Goal: Entertainment & Leisure: Consume media (video, audio)

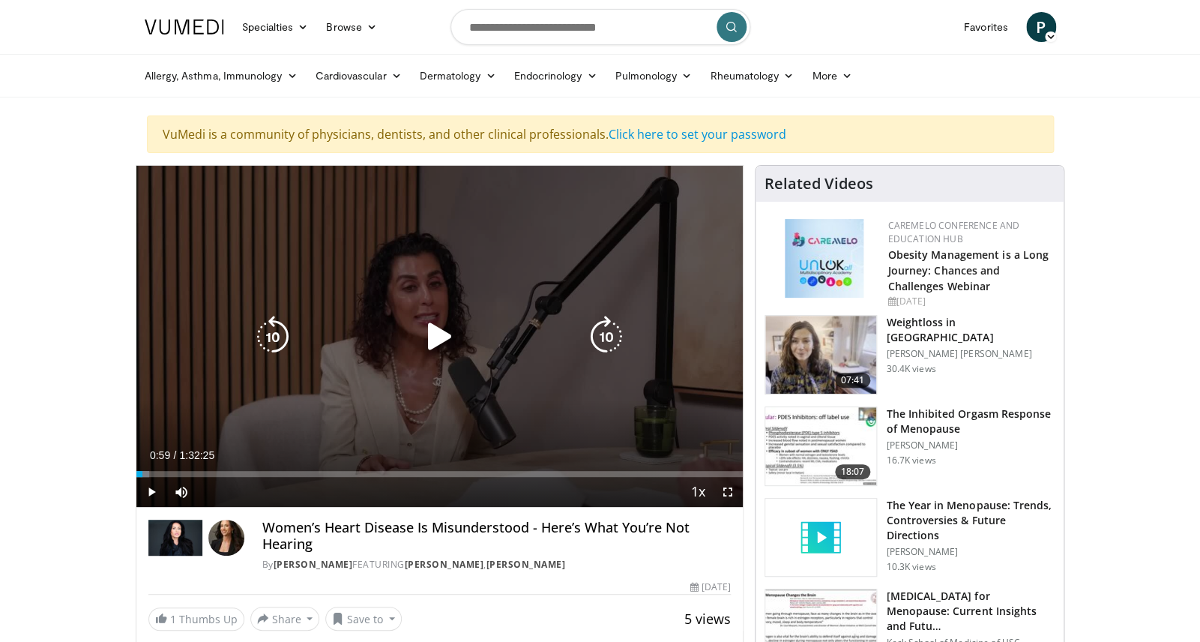
scroll to position [1, 0]
click at [436, 352] on icon "Video Player" at bounding box center [439, 337] width 42 height 42
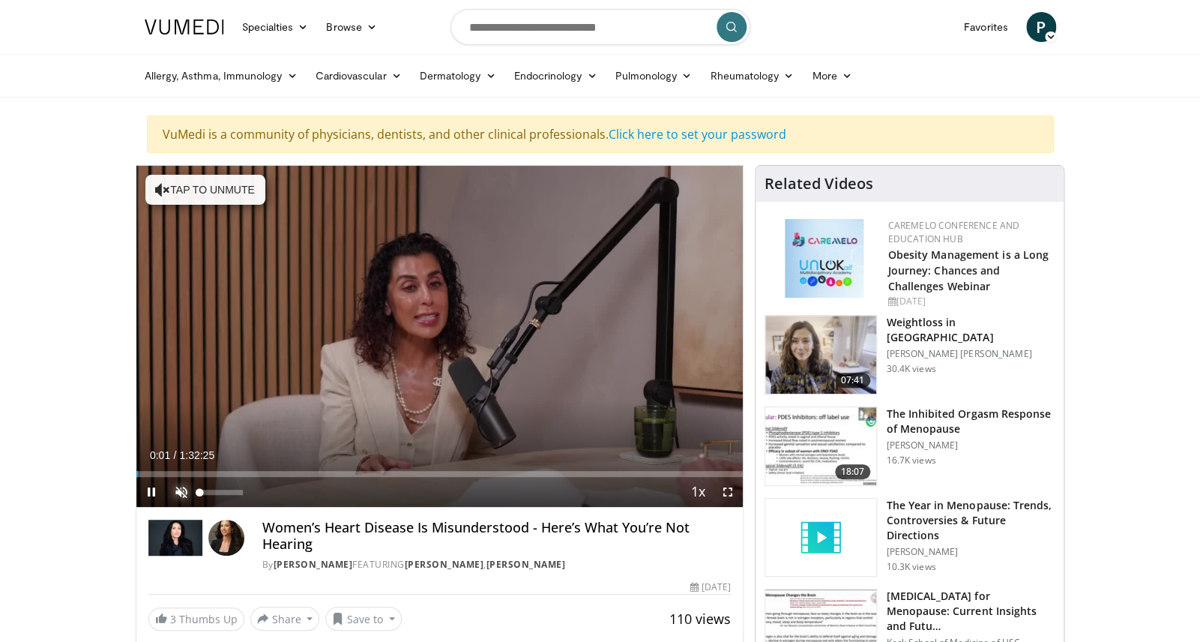
click at [182, 491] on span "Video Player" at bounding box center [181, 492] width 30 height 30
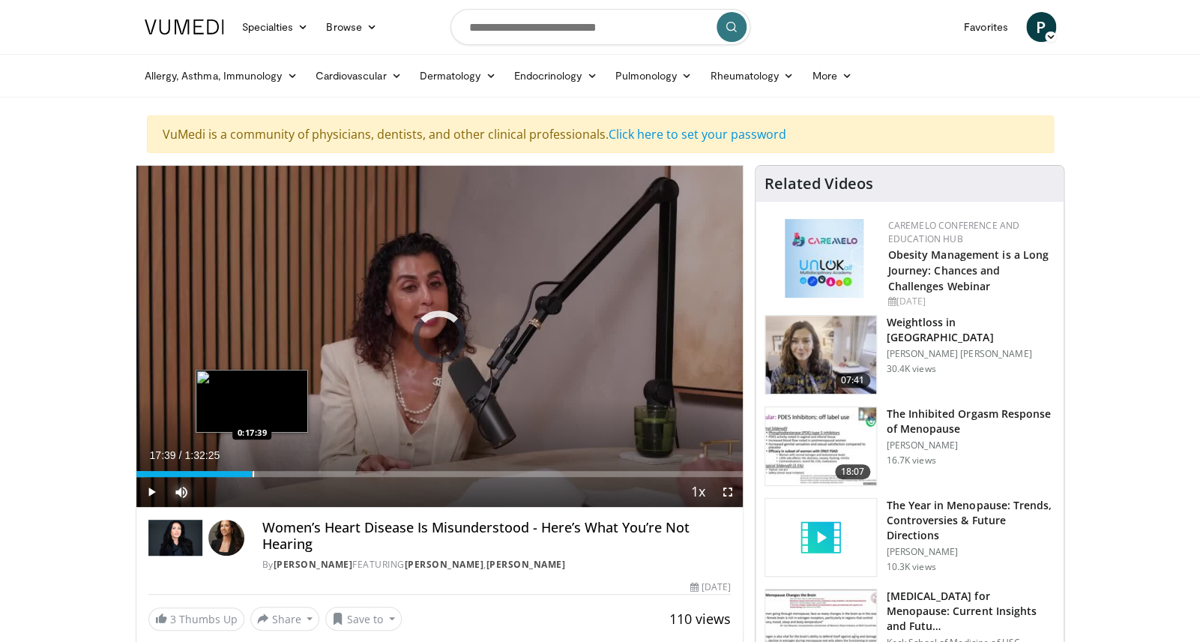
click at [252, 466] on div "Loaded : 1.44% 0:17:39 0:17:39" at bounding box center [439, 470] width 607 height 14
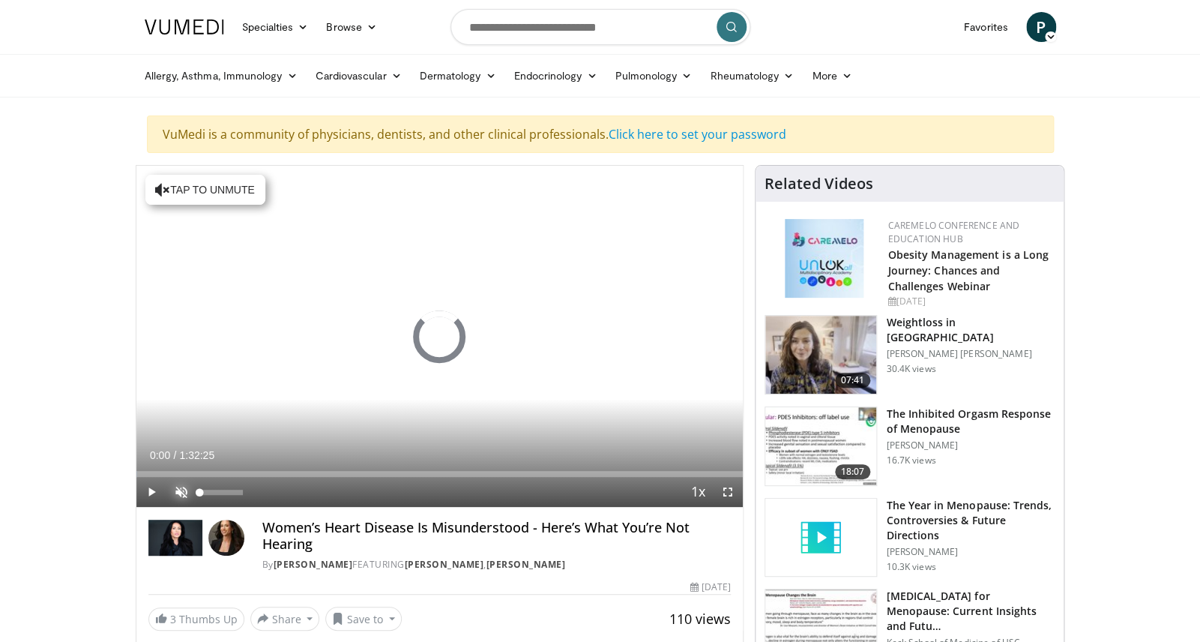
click at [180, 489] on span "Video Player" at bounding box center [181, 492] width 30 height 30
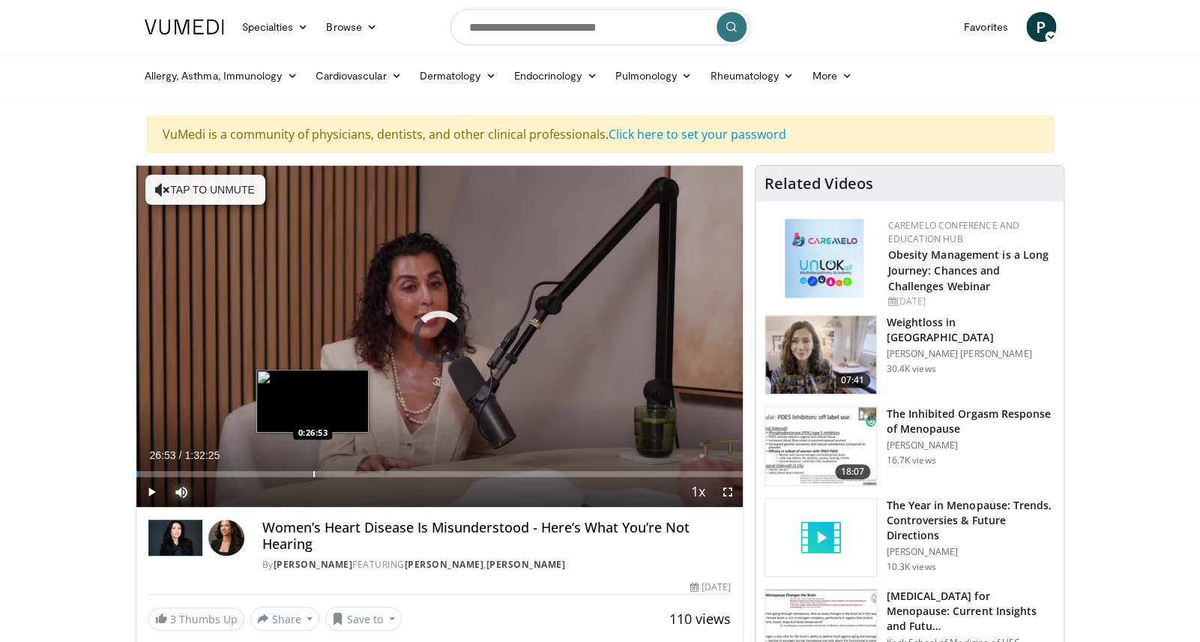
click at [312, 466] on div "Loaded : 0.36% 0:26:53 0:26:53" at bounding box center [439, 470] width 607 height 14
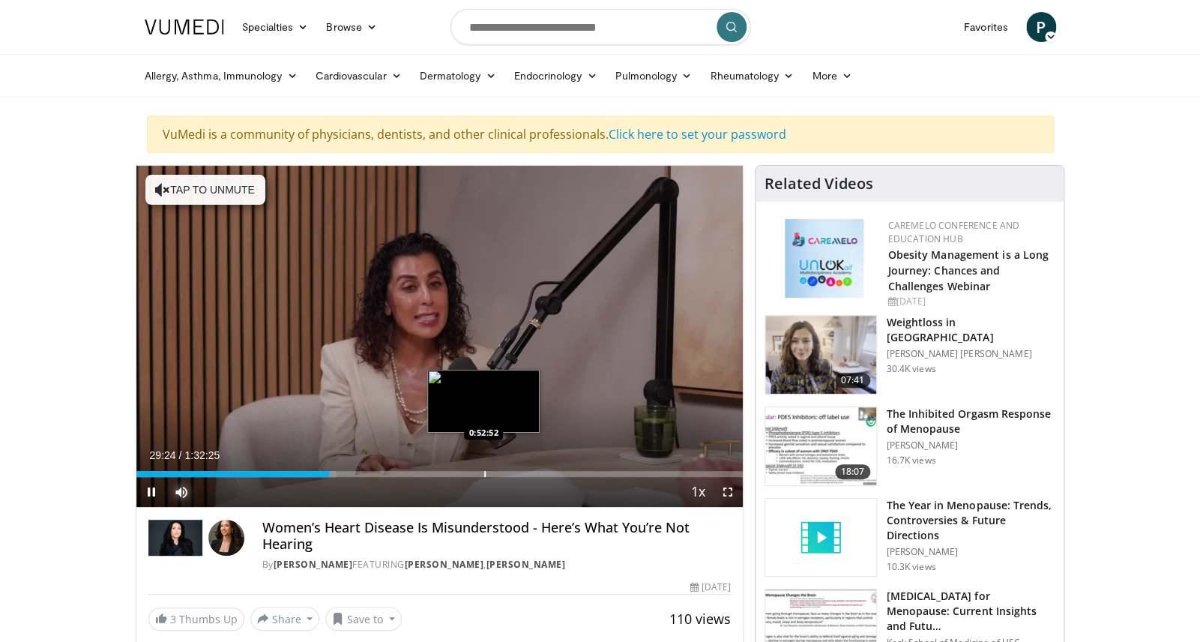
click at [484, 472] on div "Loaded : 32.91% 0:29:24 0:52:52" at bounding box center [439, 474] width 607 height 6
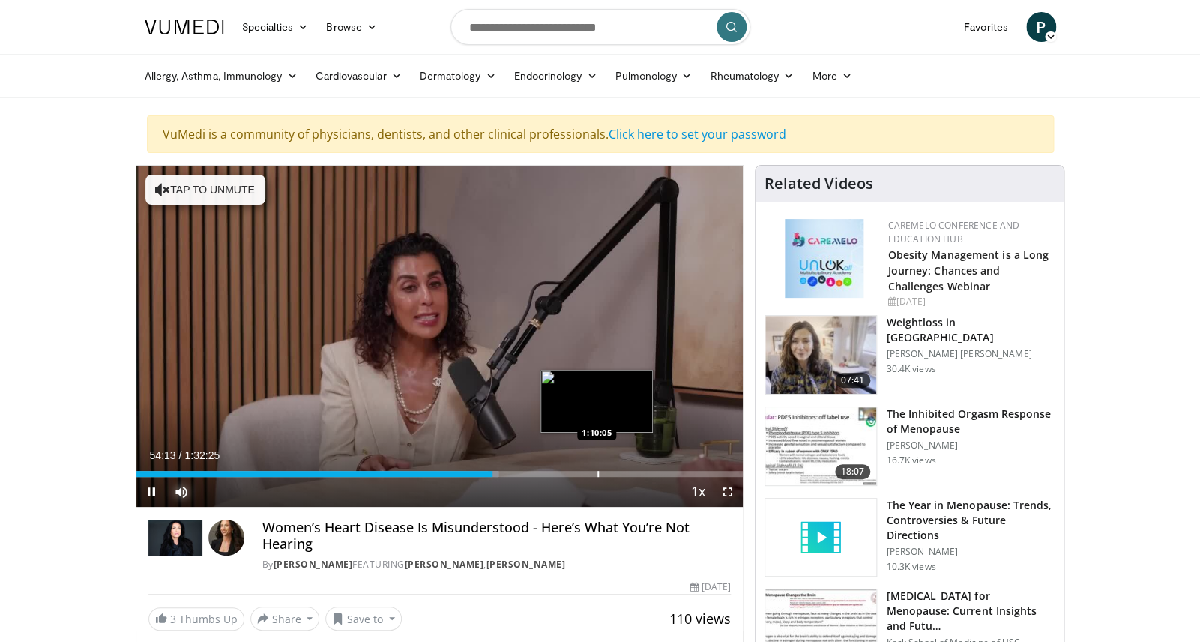
click at [596, 472] on div "Loaded : 59.75% 0:54:13 1:10:05" at bounding box center [439, 474] width 607 height 6
